Goal: Check status: Check status

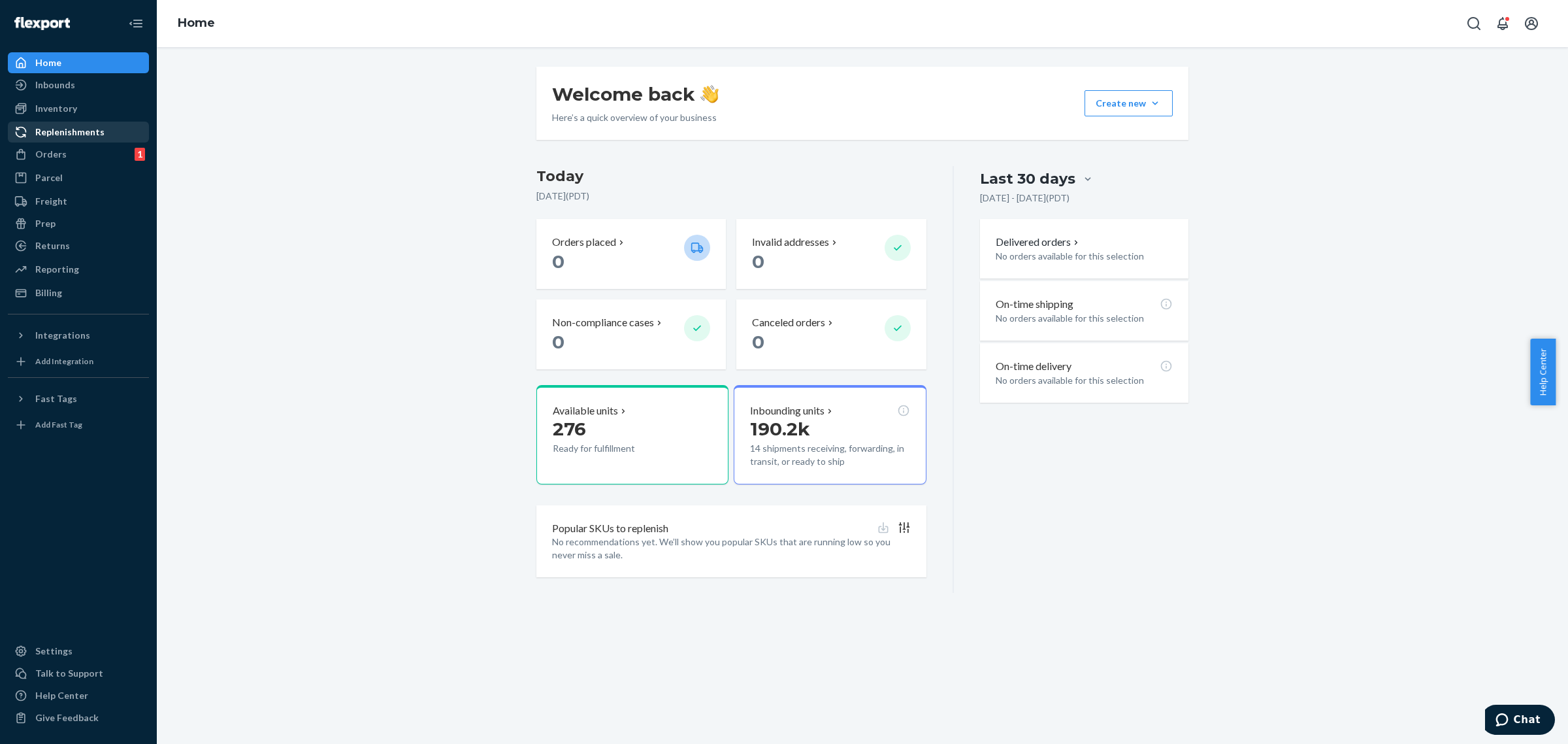
click at [112, 137] on div "Replenishments" at bounding box center [78, 132] width 139 height 18
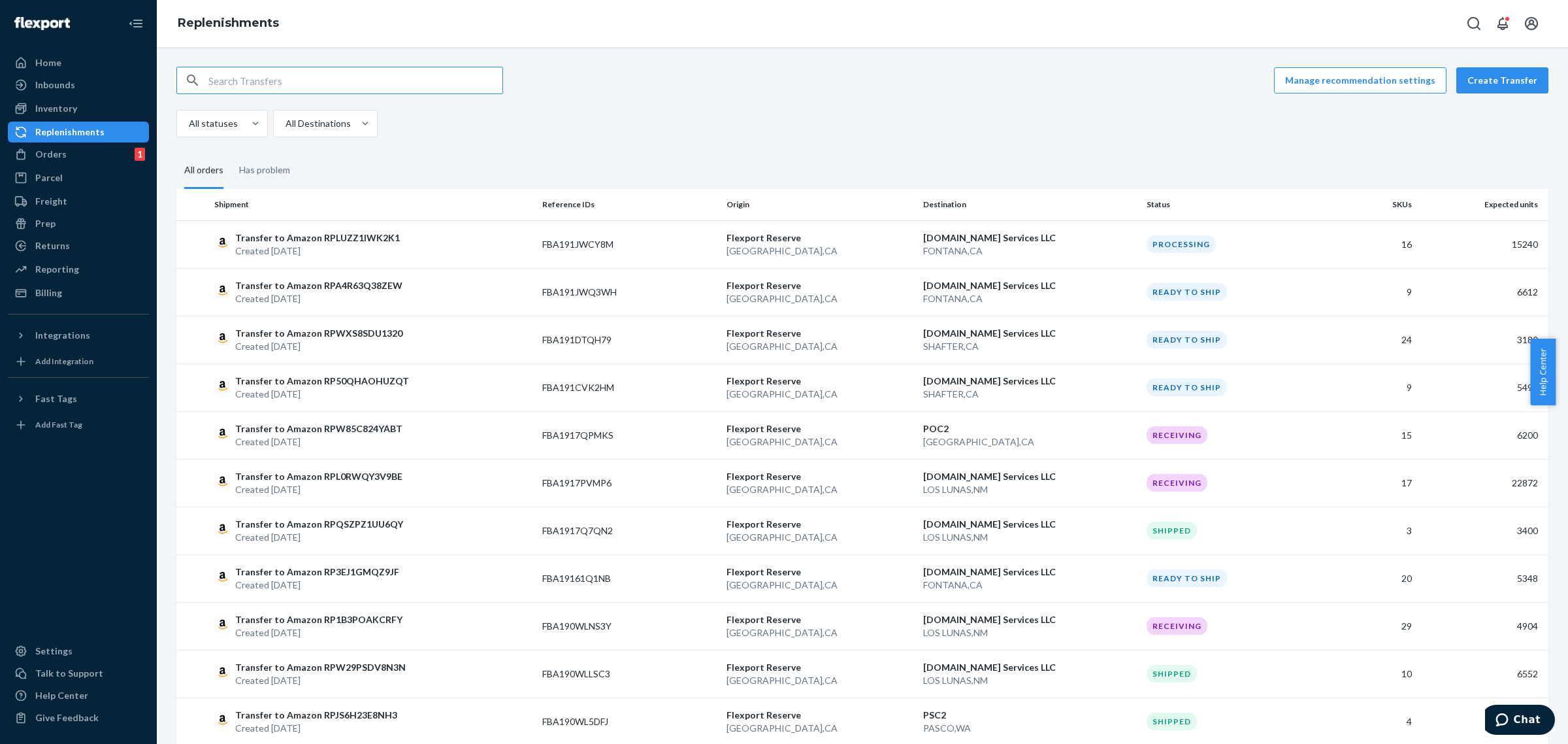
click at [900, 180] on fieldset "All orders Has problem" at bounding box center [862, 171] width 1372 height 36
click at [92, 96] on div "Inbounds Shipping Plans Problems" at bounding box center [79, 85] width 141 height 22
click at [92, 89] on div "Inbounds" at bounding box center [78, 85] width 139 height 18
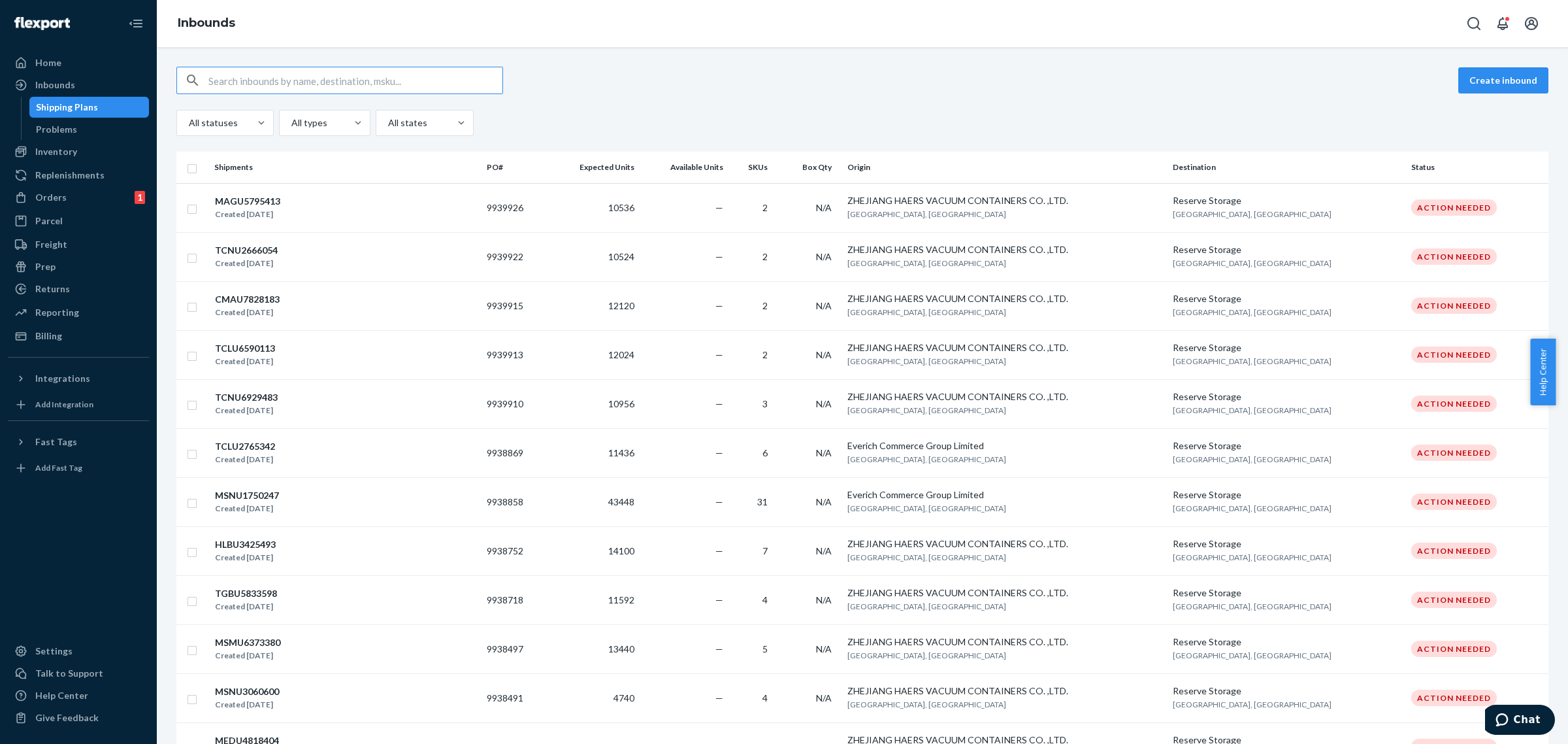
click at [672, 117] on div "All statuses All types All states" at bounding box center [862, 123] width 1372 height 26
click at [67, 200] on div "Orders 1" at bounding box center [78, 197] width 139 height 18
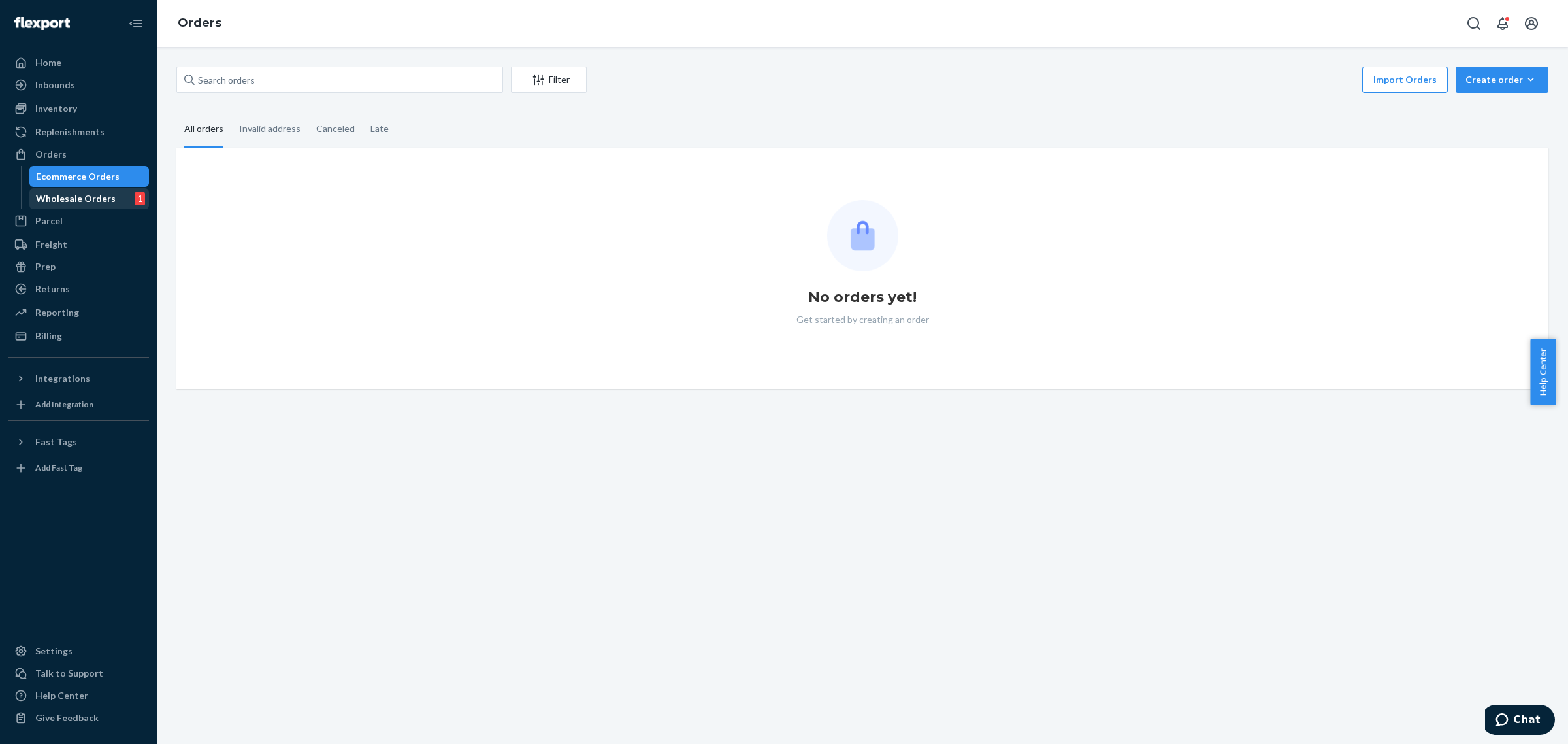
click at [92, 200] on div "Wholesale Orders" at bounding box center [75, 198] width 80 height 13
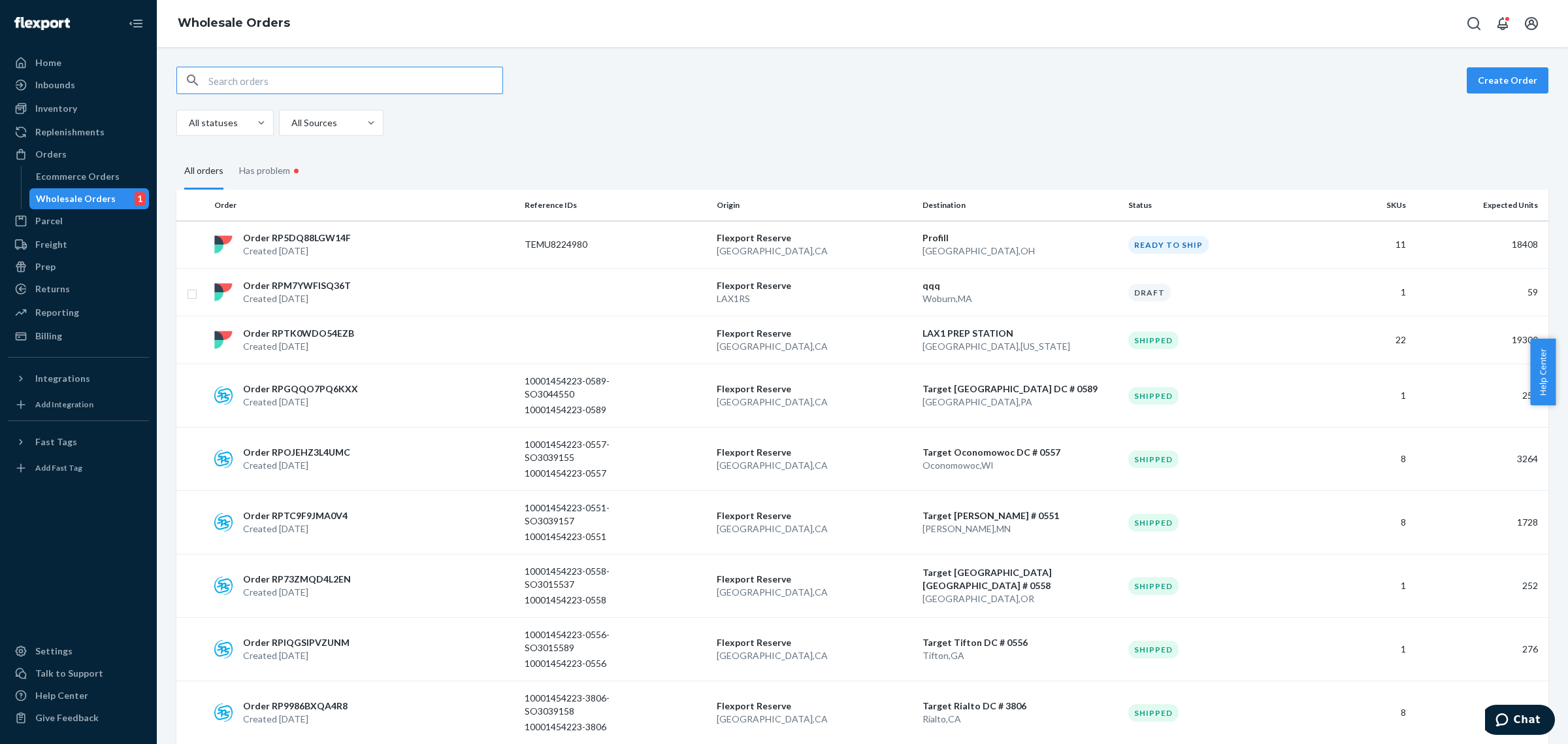
click at [266, 76] on input "text" at bounding box center [355, 80] width 294 height 26
paste input "W6LWEUNDL95IB"
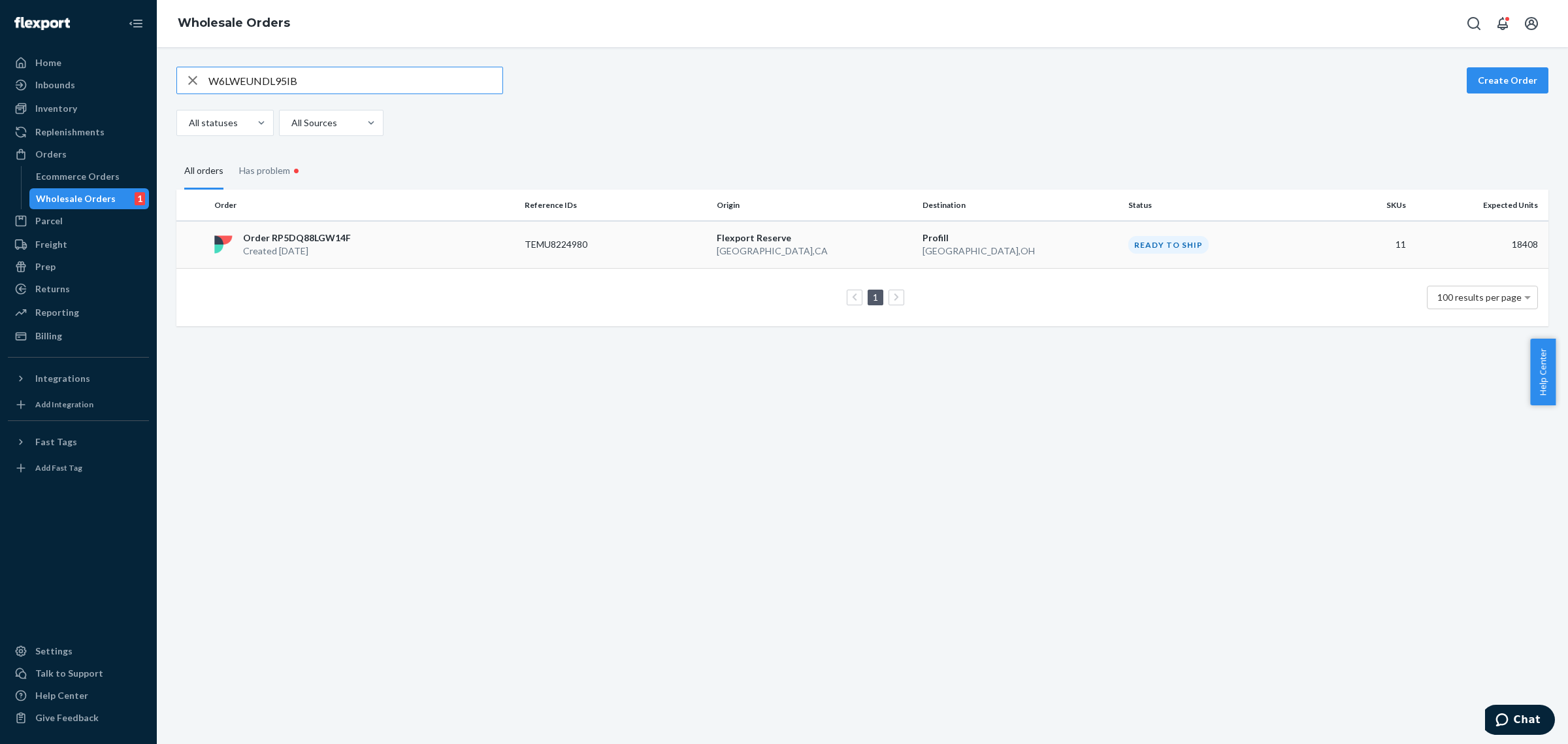
type input "W6LWEUNDL95IB"
click at [407, 250] on div "Order RP5DQ88LGW14F Created [DATE]" at bounding box center [364, 244] width 310 height 26
